Goal: Obtain resource: Download file/media

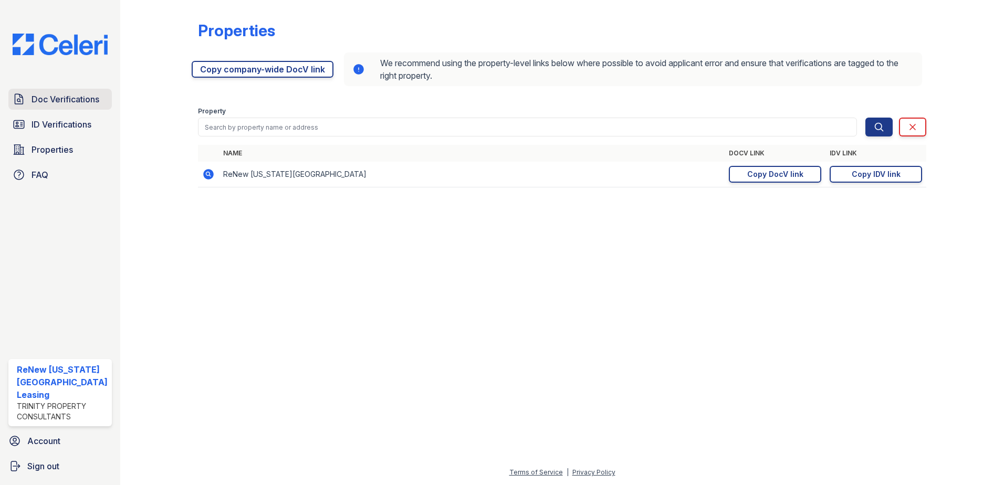
click at [64, 95] on span "Doc Verifications" at bounding box center [66, 99] width 68 height 13
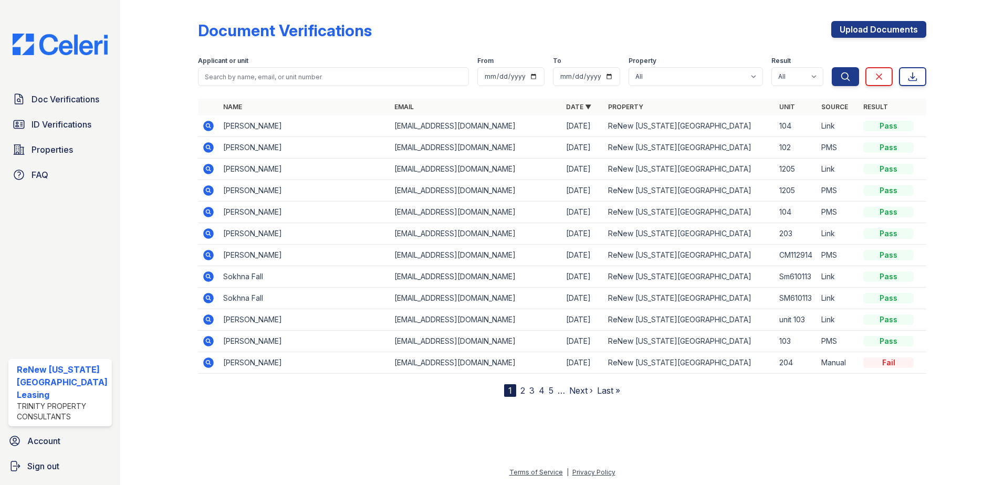
click at [200, 143] on td at bounding box center [208, 148] width 21 height 22
click at [203, 146] on icon at bounding box center [208, 147] width 11 height 11
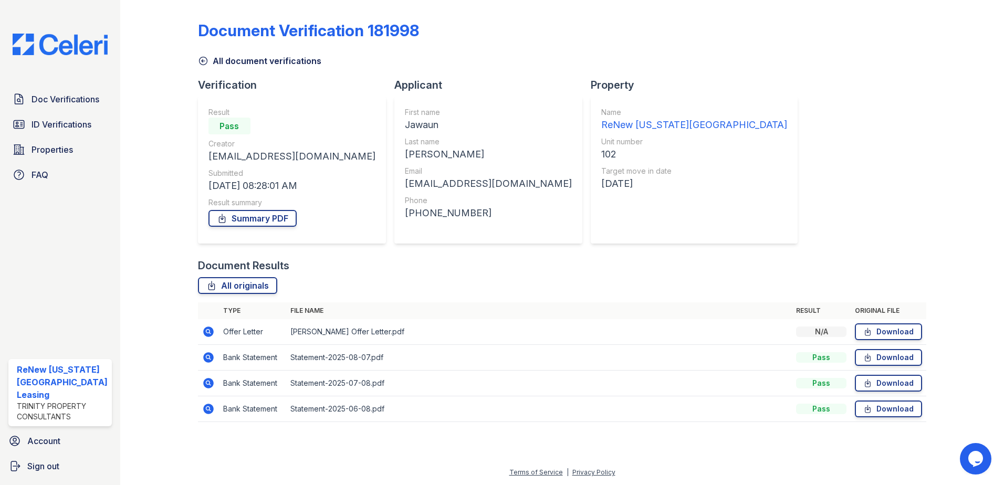
click at [210, 359] on icon at bounding box center [208, 358] width 11 height 11
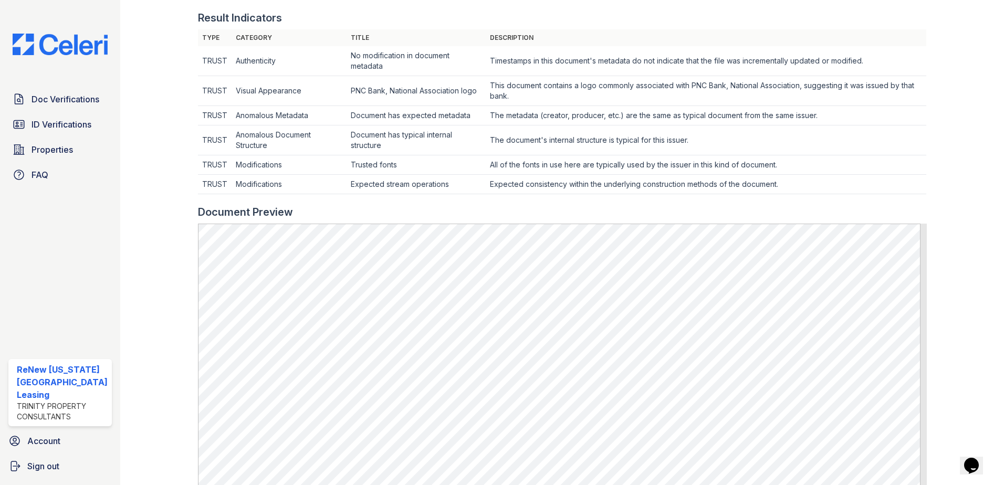
scroll to position [210, 0]
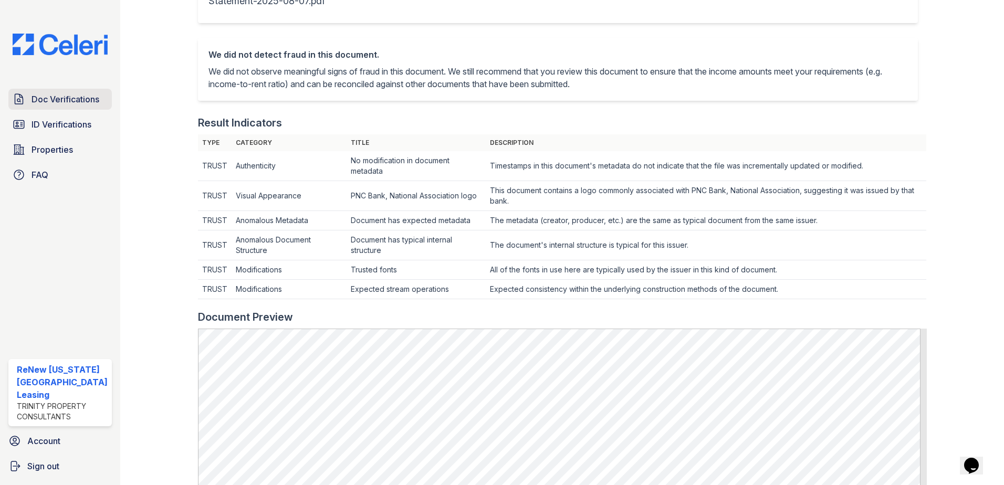
click at [50, 97] on span "Doc Verifications" at bounding box center [66, 99] width 68 height 13
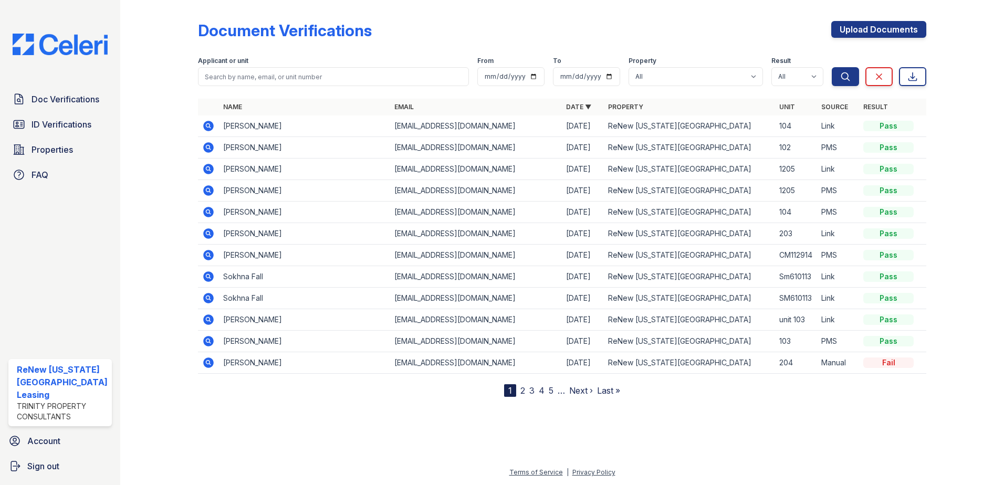
click at [207, 123] on icon at bounding box center [208, 126] width 11 height 11
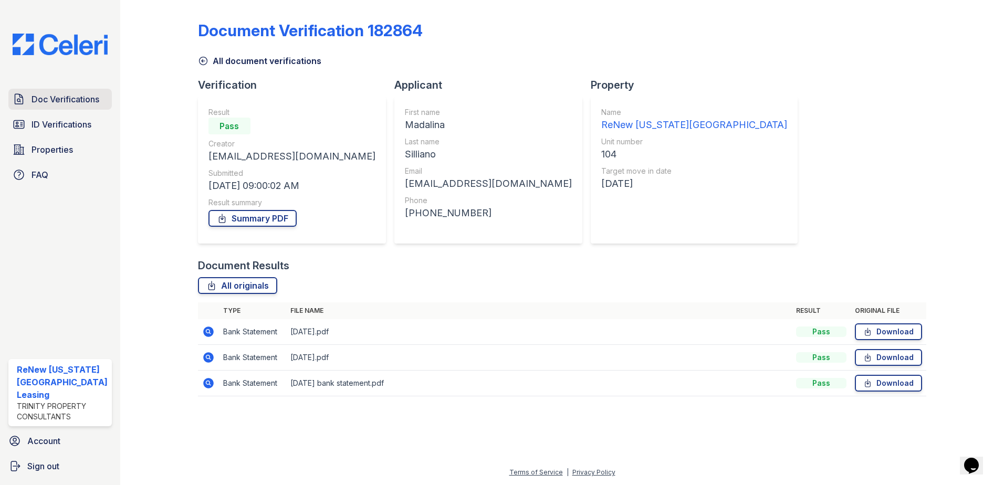
click at [53, 98] on span "Doc Verifications" at bounding box center [66, 99] width 68 height 13
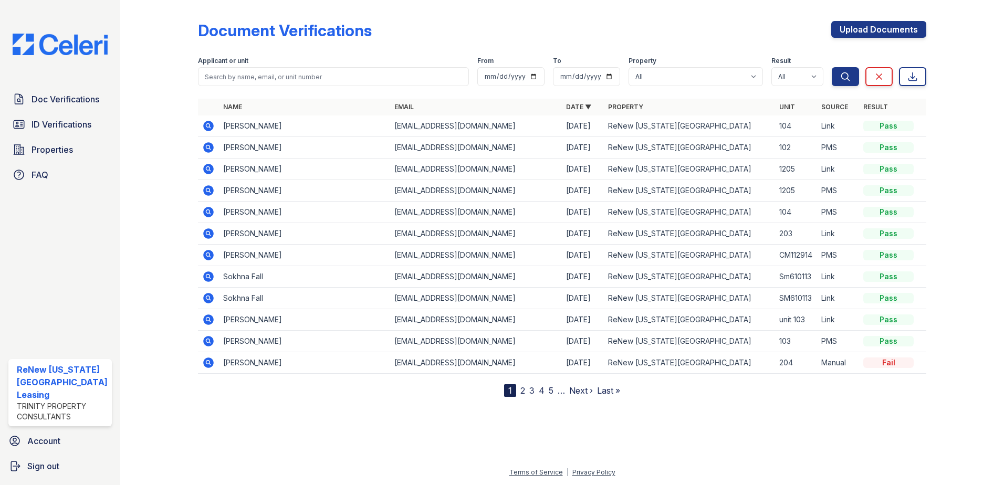
click at [207, 149] on icon at bounding box center [208, 147] width 13 height 13
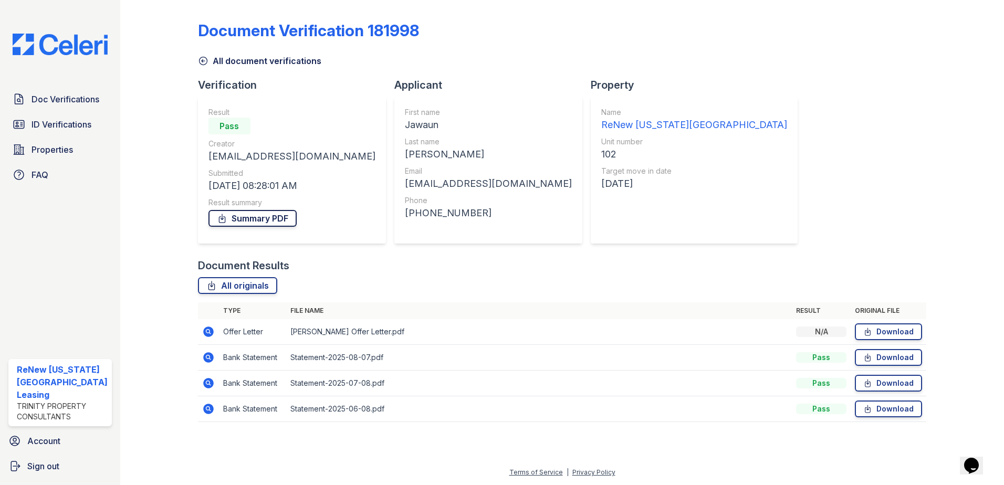
click at [252, 214] on link "Summary PDF" at bounding box center [253, 218] width 88 height 17
